Goal: Unclear: Browse casually

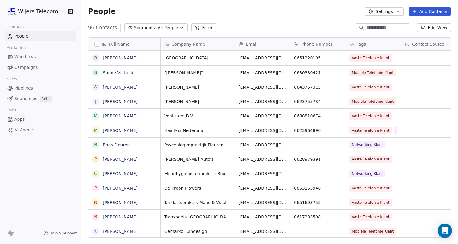
scroll to position [210, 373]
